Goal: Obtain resource: Download file/media

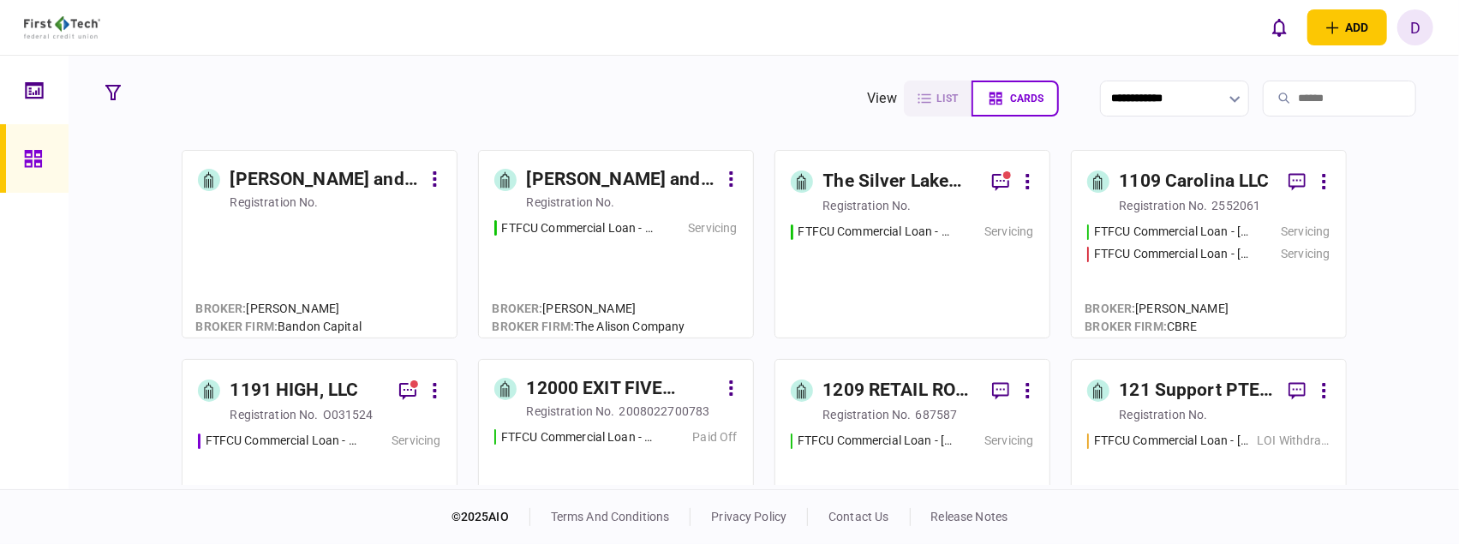
click at [33, 94] on icon at bounding box center [34, 91] width 19 height 20
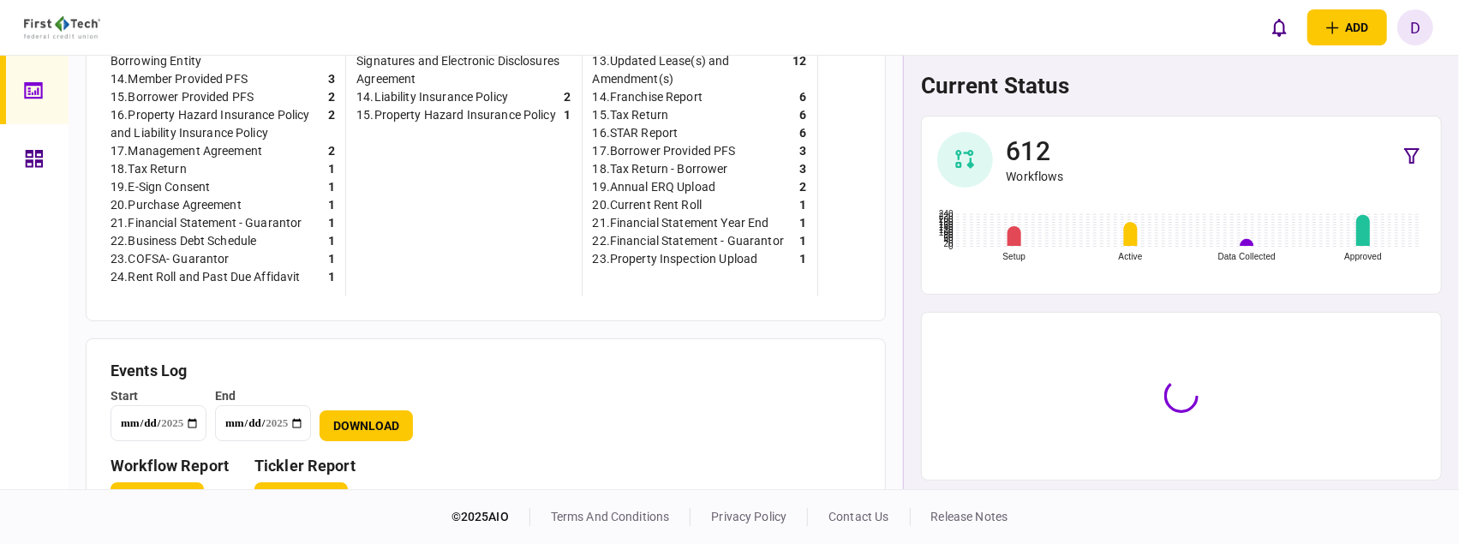
scroll to position [901, 0]
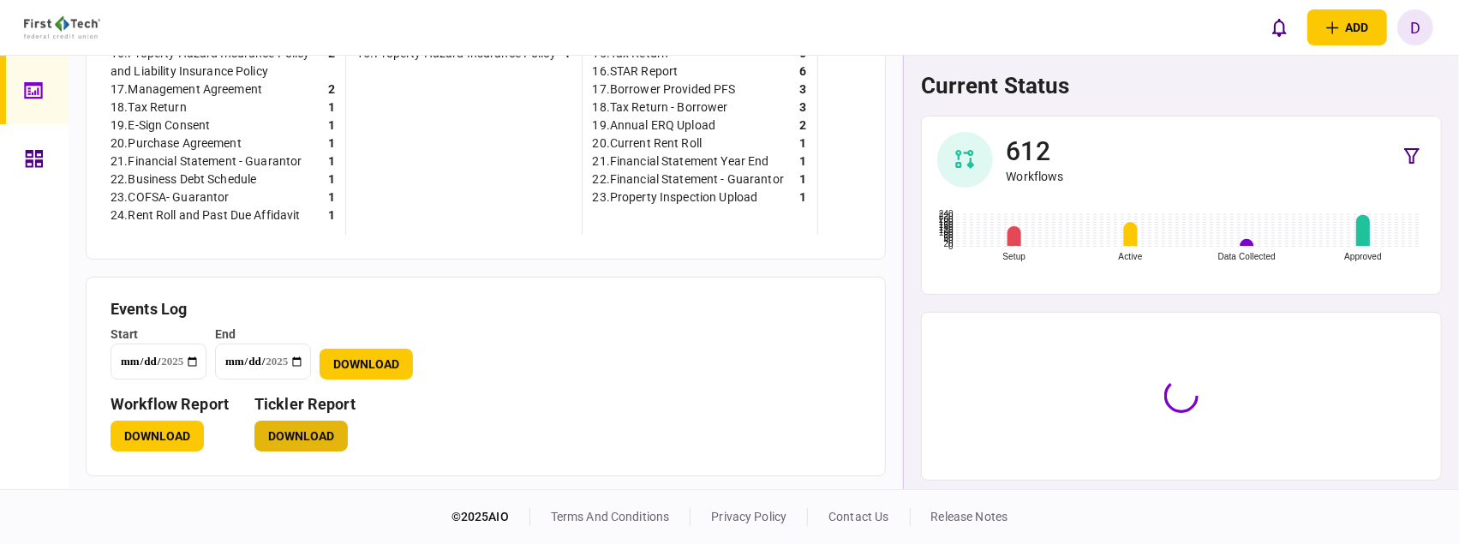
click at [320, 432] on button "Download" at bounding box center [300, 436] width 93 height 31
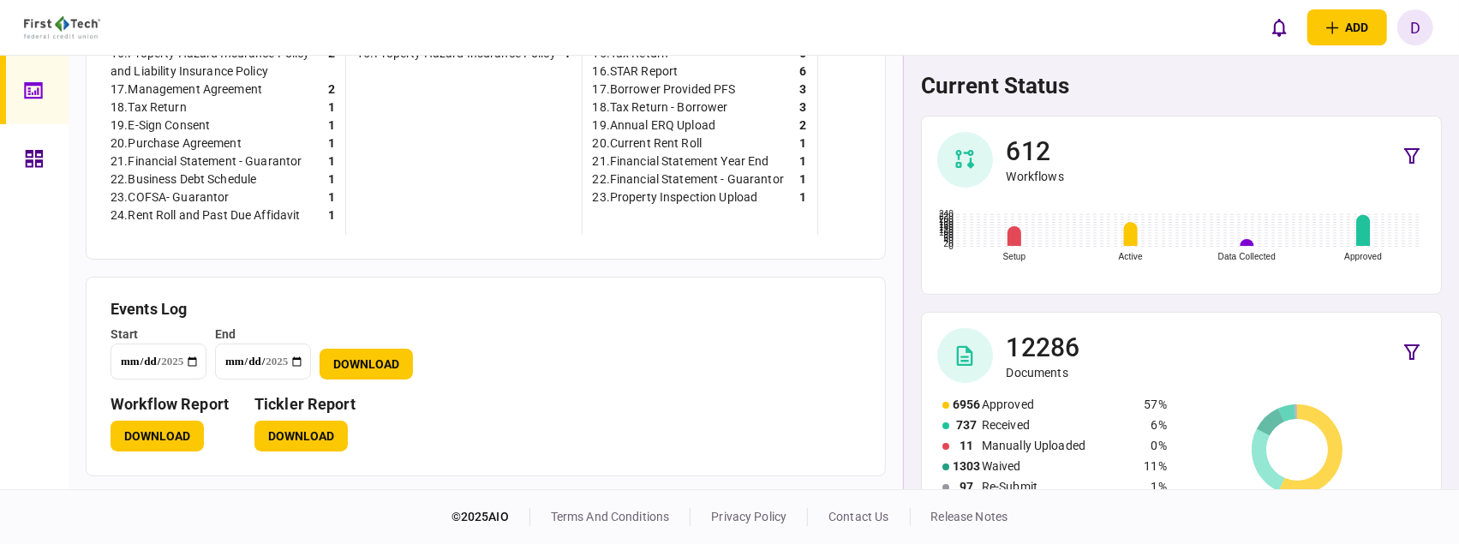
click at [1351, 84] on h1 "current status" at bounding box center [1181, 86] width 521 height 26
drag, startPoint x: 1424, startPoint y: 83, endPoint x: 1388, endPoint y: 86, distance: 36.1
click at [1424, 81] on h1 "current status" at bounding box center [1181, 86] width 521 height 26
